Goal: Task Accomplishment & Management: Use online tool/utility

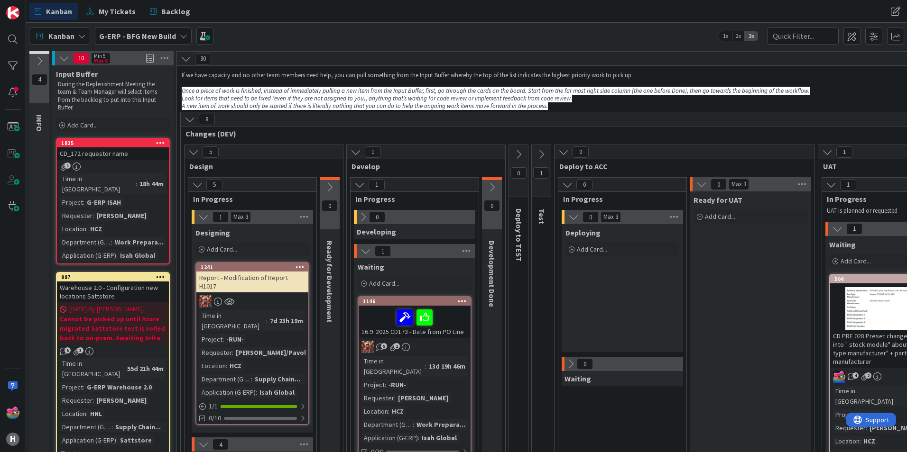
scroll to position [1150, 0]
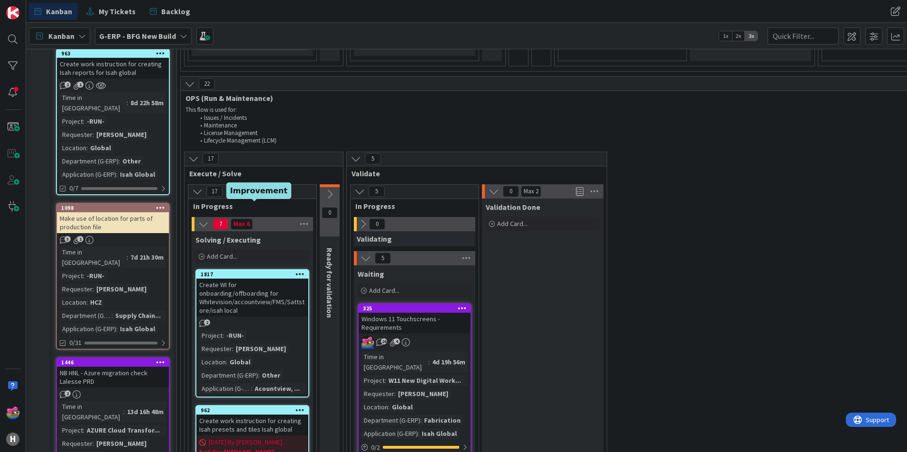
click at [242, 271] on div "1817" at bounding box center [255, 274] width 108 height 7
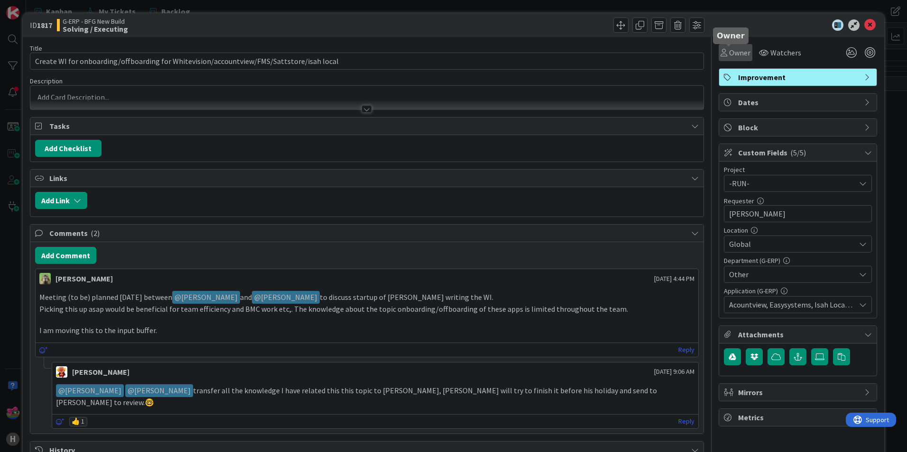
click at [729, 54] on span "Owner" at bounding box center [739, 52] width 21 height 11
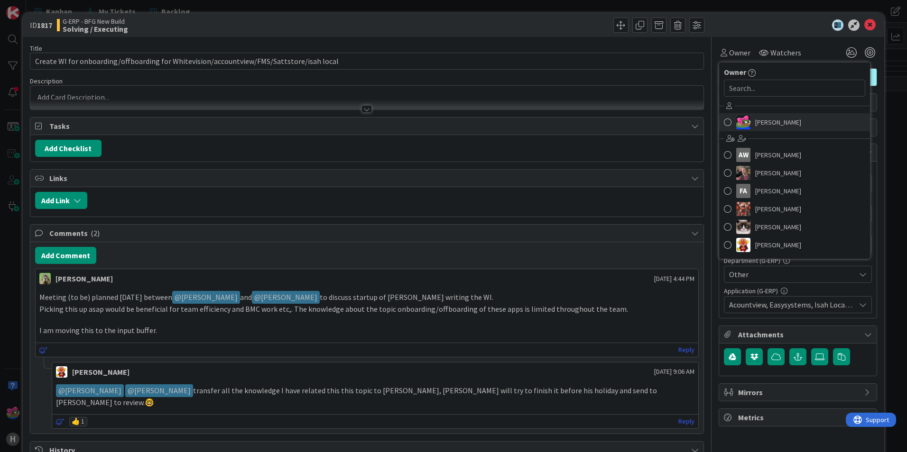
click at [724, 120] on span at bounding box center [728, 122] width 8 height 14
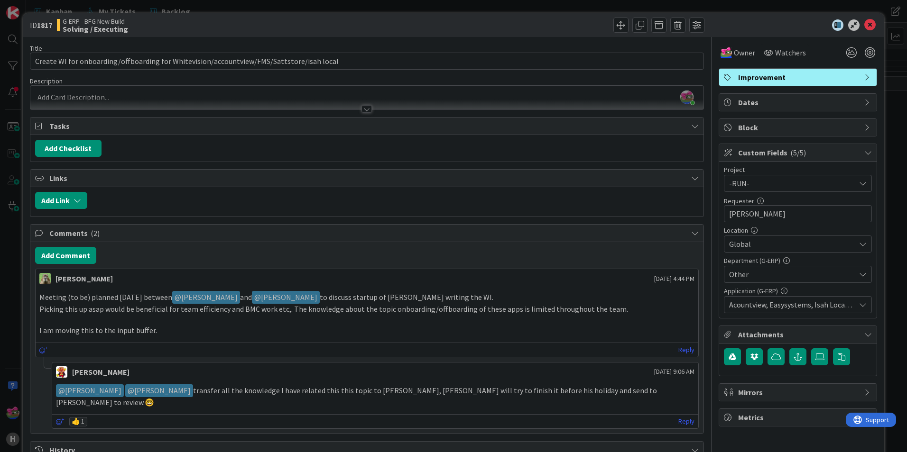
click at [729, 18] on div "ID 1817 G-ERP - BFG New Build Solving / Executing" at bounding box center [453, 25] width 861 height 24
click at [864, 23] on icon at bounding box center [869, 24] width 11 height 11
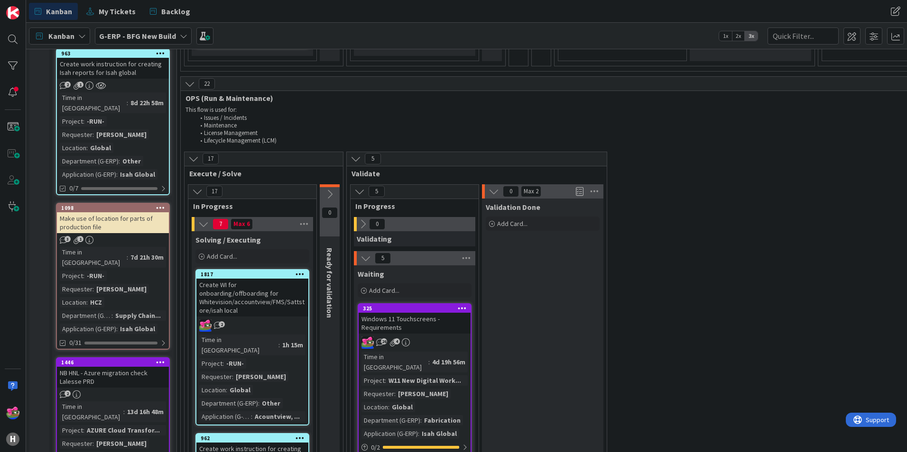
click at [472, 35] on div "Kanban G-ERP - BFG New Build 1x 2x 3x" at bounding box center [466, 36] width 881 height 26
